Goal: Entertainment & Leisure: Consume media (video, audio)

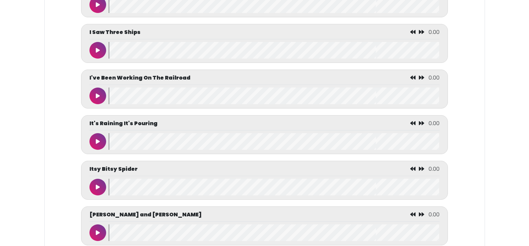
scroll to position [1791, 0]
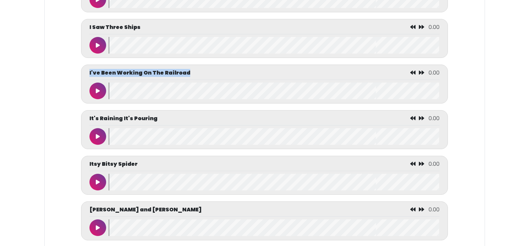
drag, startPoint x: 185, startPoint y: 85, endPoint x: 87, endPoint y: 77, distance: 98.0
click at [87, 77] on div "I've Been Working On The Railroad 0.00" at bounding box center [264, 84] width 366 height 39
copy p "I've Been Working On The Railroad"
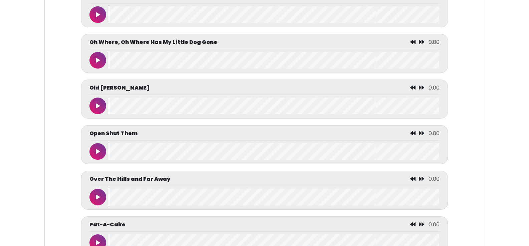
scroll to position [2375, 0]
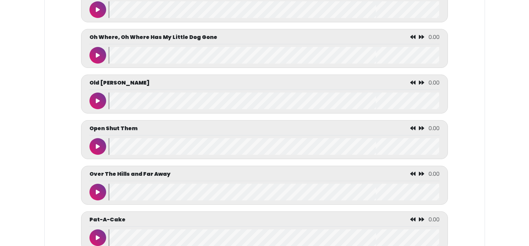
click at [92, 155] on button at bounding box center [97, 146] width 17 height 17
click at [93, 155] on button at bounding box center [97, 146] width 17 height 17
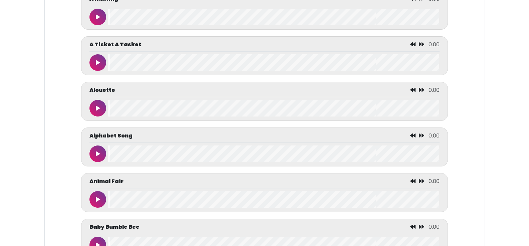
scroll to position [292, 0]
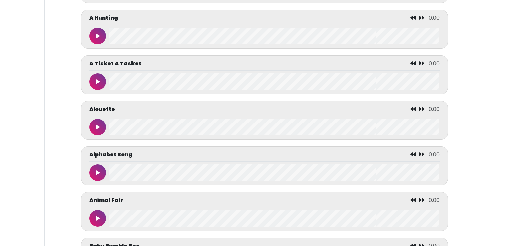
click at [102, 38] on button at bounding box center [97, 36] width 17 height 17
click at [98, 230] on div "Animal Fair 0.00" at bounding box center [264, 211] width 366 height 39
click at [98, 210] on div "Animal Fair 0.00" at bounding box center [264, 212] width 350 height 30
click at [98, 219] on icon at bounding box center [98, 218] width 4 height 5
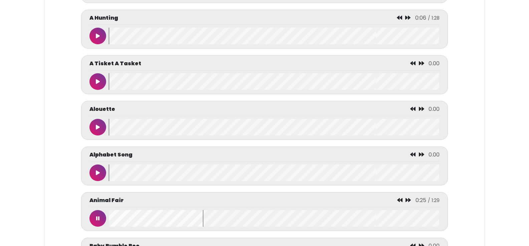
click at [98, 219] on icon at bounding box center [97, 218] width 3 height 5
click at [99, 177] on button at bounding box center [97, 173] width 17 height 17
